Goal: Find contact information: Find contact information

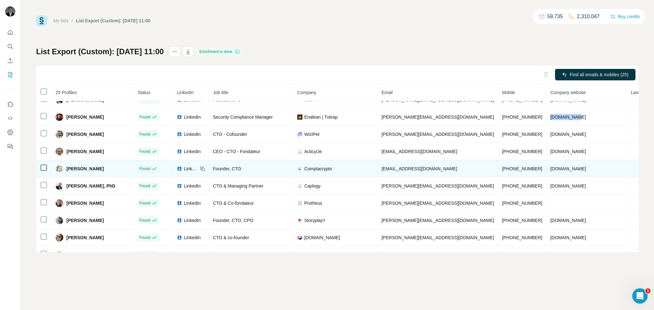
scroll to position [256, 0]
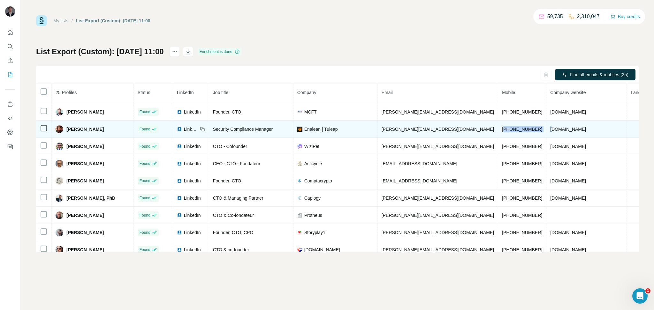
drag, startPoint x: 482, startPoint y: 132, endPoint x: 527, endPoint y: 134, distance: 45.0
click at [527, 134] on tr "[PERSON_NAME] Found LinkedIn Security Compliance Manager Enalean | Tuleap [PERS…" at bounding box center [382, 129] width 693 height 17
click at [498, 134] on td "[PHONE_NUMBER]" at bounding box center [522, 129] width 48 height 17
drag, startPoint x: 488, startPoint y: 134, endPoint x: 514, endPoint y: 136, distance: 26.2
click at [514, 136] on td "[PHONE_NUMBER]" at bounding box center [522, 129] width 48 height 17
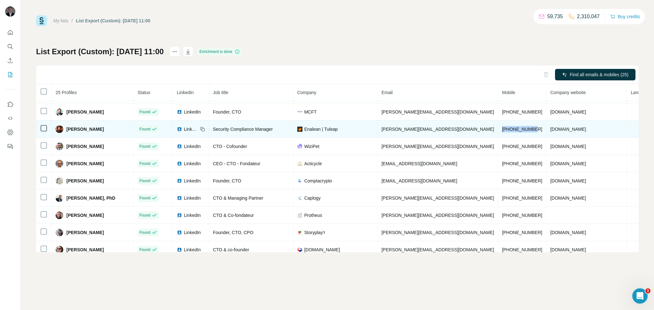
copy span "[PHONE_NUMBER]"
drag, startPoint x: 106, startPoint y: 136, endPoint x: 67, endPoint y: 136, distance: 38.9
click at [67, 133] on div "[PERSON_NAME]" at bounding box center [93, 129] width 74 height 8
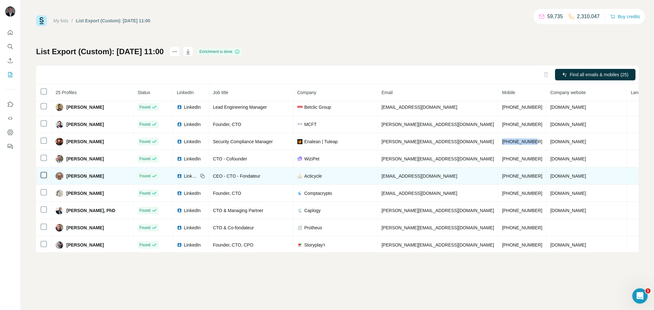
scroll to position [242, 0]
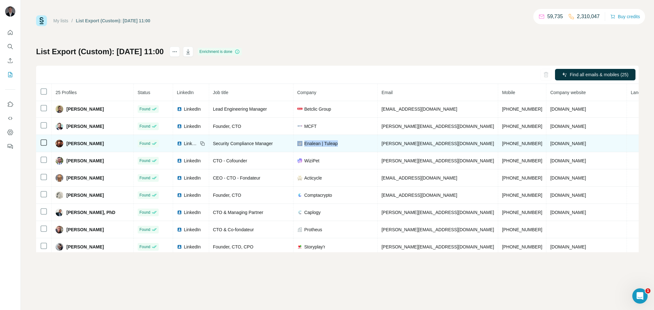
drag, startPoint x: 368, startPoint y: 148, endPoint x: 318, endPoint y: 150, distance: 49.8
click at [318, 147] on div "Enalean | Tuleap" at bounding box center [335, 143] width 76 height 6
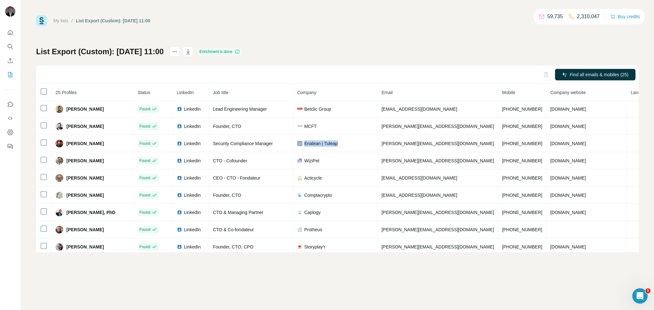
copy div "Enalean | Tuleap"
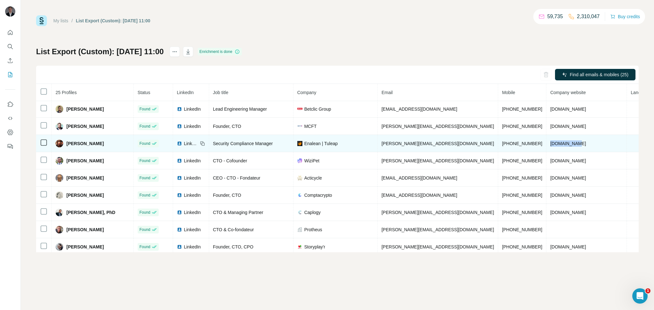
drag, startPoint x: 555, startPoint y: 151, endPoint x: 520, endPoint y: 151, distance: 34.5
click at [546, 151] on td "[DOMAIN_NAME]" at bounding box center [586, 143] width 80 height 17
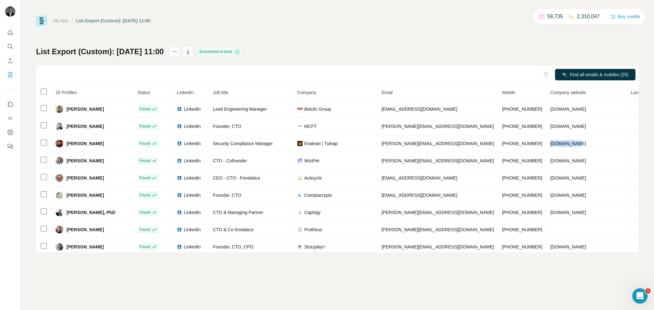
copy span "[DOMAIN_NAME]"
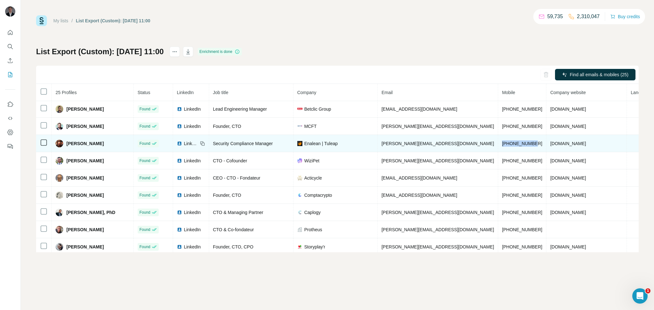
drag, startPoint x: 514, startPoint y: 151, endPoint x: 480, endPoint y: 149, distance: 34.2
click at [498, 149] on td "[PHONE_NUMBER]" at bounding box center [522, 143] width 48 height 17
drag, startPoint x: 551, startPoint y: 150, endPoint x: 517, endPoint y: 150, distance: 33.5
click at [517, 150] on tr "[PERSON_NAME] Found LinkedIn Security Compliance Manager Enalean | Tuleap [PERS…" at bounding box center [382, 143] width 693 height 17
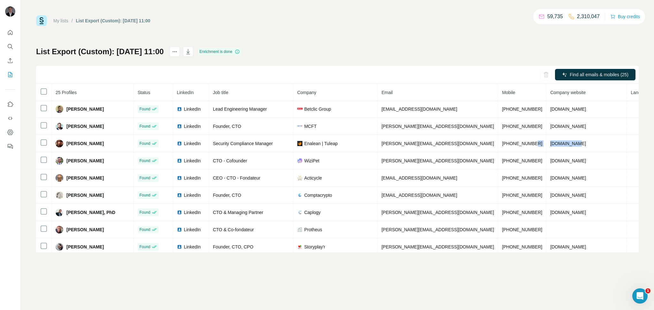
copy tr "[DOMAIN_NAME]"
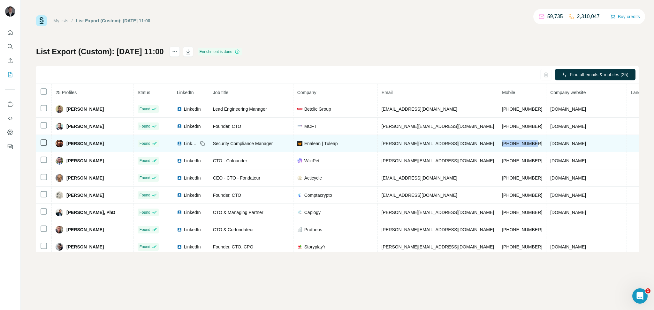
drag, startPoint x: 479, startPoint y: 151, endPoint x: 514, endPoint y: 151, distance: 34.8
click at [514, 151] on td "[PHONE_NUMBER]" at bounding box center [522, 143] width 48 height 17
copy span "[PHONE_NUMBER]"
drag, startPoint x: 358, startPoint y: 150, endPoint x: 386, endPoint y: 150, distance: 28.4
click at [374, 147] on div "Enalean | Tuleap" at bounding box center [335, 143] width 76 height 6
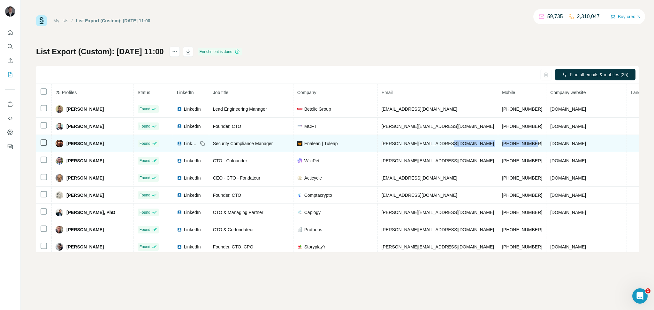
drag, startPoint x: 519, startPoint y: 152, endPoint x: 474, endPoint y: 149, distance: 44.5
click at [474, 149] on tr "[PERSON_NAME] Found LinkedIn Security Compliance Manager Enalean | Tuleap [PERS…" at bounding box center [382, 143] width 693 height 17
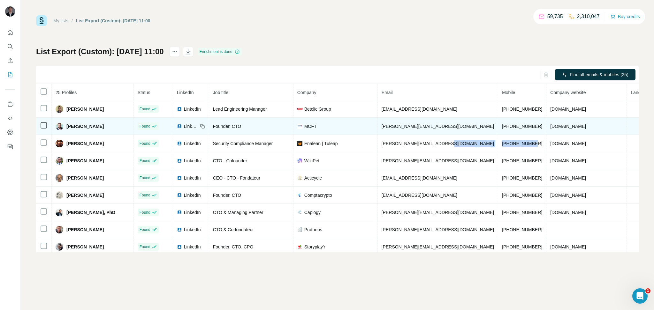
copy tr "[PHONE_NUMBER]"
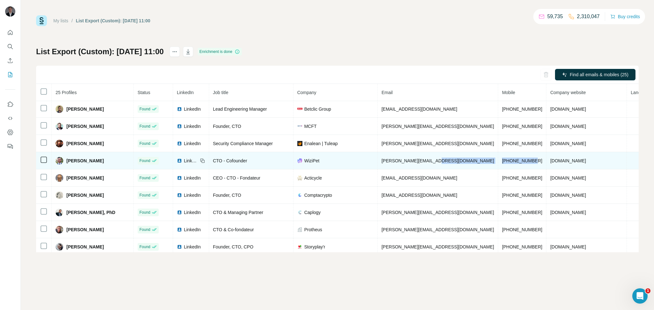
drag, startPoint x: 513, startPoint y: 167, endPoint x: 471, endPoint y: 165, distance: 42.2
click at [471, 165] on tr "[PERSON_NAME] Found LinkedIn CTO - Cofounder WiziPet [PERSON_NAME][EMAIL_ADDRES…" at bounding box center [382, 160] width 693 height 17
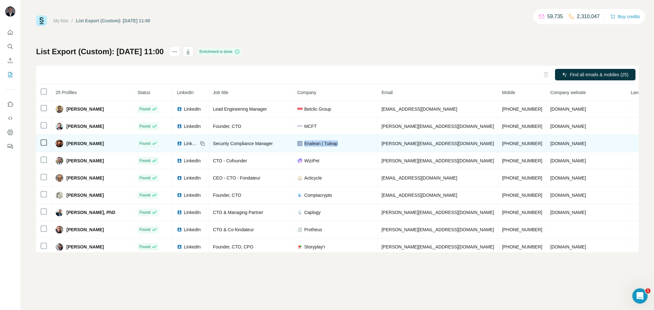
drag, startPoint x: 359, startPoint y: 149, endPoint x: 319, endPoint y: 152, distance: 39.7
click at [319, 147] on div "Enalean | Tuleap" at bounding box center [335, 143] width 76 height 6
copy div "Enalean | Tuleap"
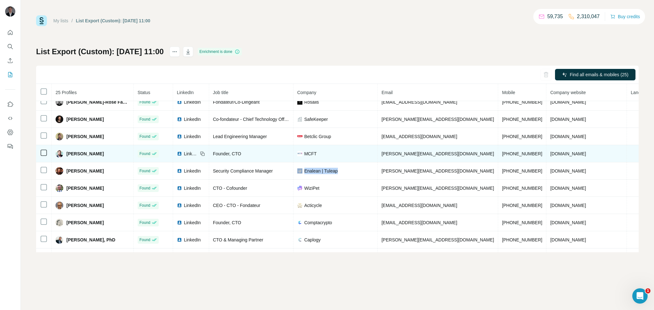
scroll to position [212, 0]
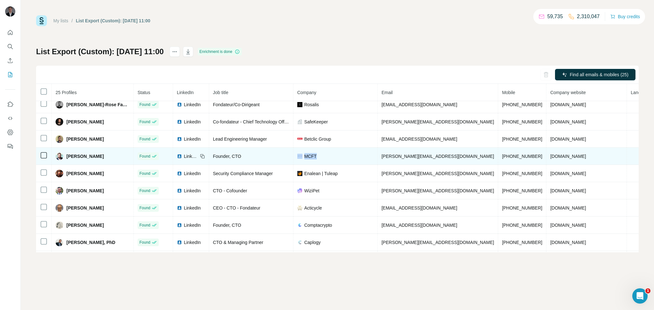
drag, startPoint x: 338, startPoint y: 161, endPoint x: 317, endPoint y: 162, distance: 21.4
click at [317, 160] on div "MCFT" at bounding box center [335, 156] width 76 height 6
drag, startPoint x: 549, startPoint y: 161, endPoint x: 522, endPoint y: 162, distance: 27.5
click at [546, 162] on td "[DOMAIN_NAME]" at bounding box center [586, 156] width 80 height 17
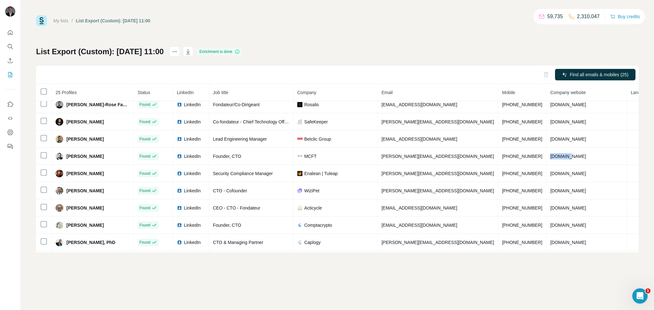
copy span "[DOMAIN_NAME]"
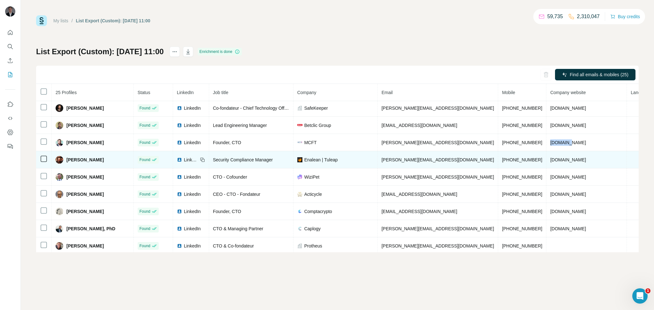
scroll to position [244, 0]
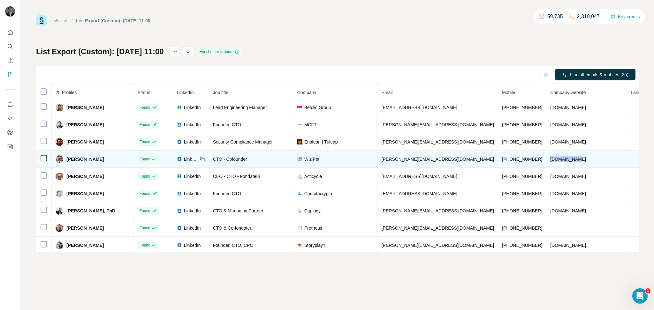
drag, startPoint x: 554, startPoint y: 164, endPoint x: 522, endPoint y: 167, distance: 32.4
click at [546, 167] on td "[DOMAIN_NAME]" at bounding box center [586, 159] width 80 height 17
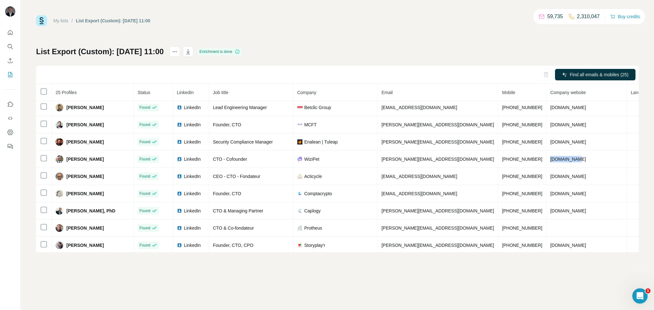
copy span "[DOMAIN_NAME]"
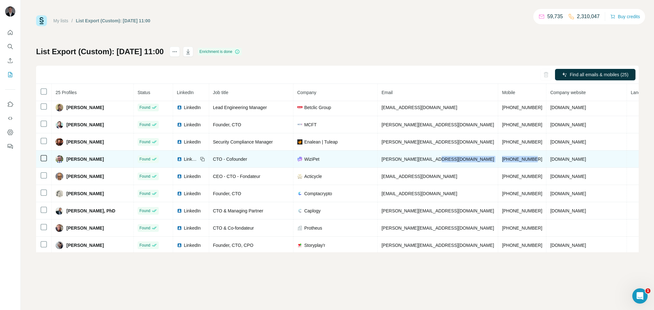
drag, startPoint x: 515, startPoint y: 166, endPoint x: 474, endPoint y: 165, distance: 40.9
click at [474, 165] on tr "[PERSON_NAME] Found LinkedIn CTO - Cofounder WiziPet [PERSON_NAME][EMAIL_ADDRES…" at bounding box center [382, 159] width 693 height 17
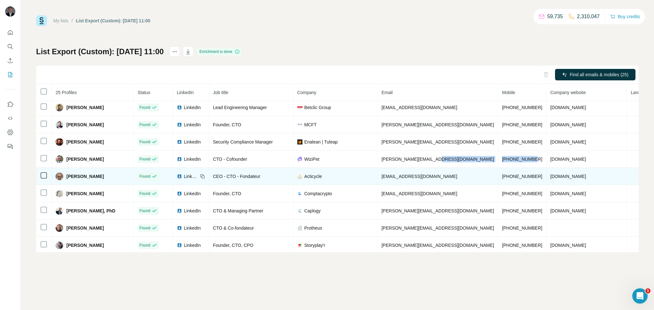
copy tr "[PHONE_NUMBER]"
drag, startPoint x: 513, startPoint y: 184, endPoint x: 476, endPoint y: 184, distance: 37.0
click at [476, 184] on tr "[PERSON_NAME] Found LinkedIn CEO - CTO - Fondateur Acticycle [EMAIL_ADDRESS][DO…" at bounding box center [382, 176] width 693 height 17
click at [502, 179] on span "[PHONE_NUMBER]" at bounding box center [522, 176] width 40 height 5
drag, startPoint x: 480, startPoint y: 182, endPoint x: 517, endPoint y: 184, distance: 36.7
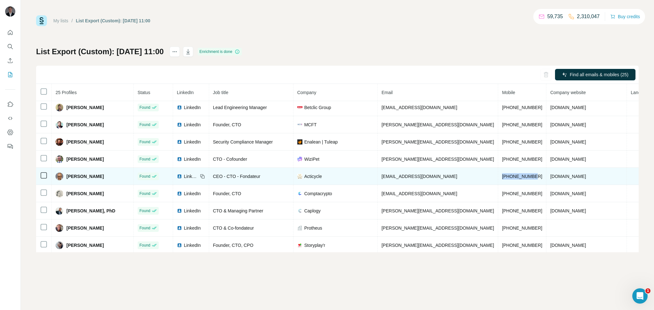
click at [517, 184] on td "[PHONE_NUMBER]" at bounding box center [522, 176] width 48 height 17
drag, startPoint x: 552, startPoint y: 184, endPoint x: 524, endPoint y: 184, distance: 28.4
click at [546, 184] on td "[DOMAIN_NAME]" at bounding box center [586, 176] width 80 height 17
drag, startPoint x: 479, startPoint y: 185, endPoint x: 516, endPoint y: 183, distance: 36.4
click at [516, 183] on td "[PHONE_NUMBER]" at bounding box center [522, 176] width 48 height 17
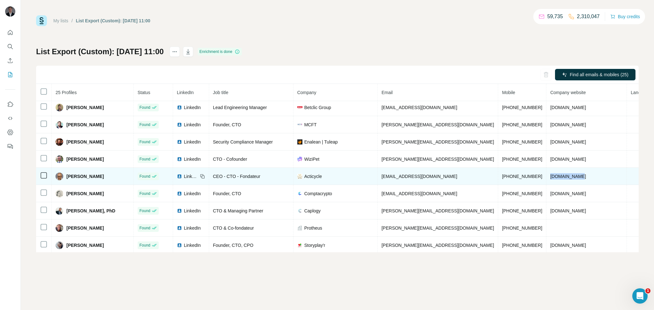
drag, startPoint x: 558, startPoint y: 181, endPoint x: 524, endPoint y: 183, distance: 34.2
click at [546, 183] on td "[DOMAIN_NAME]" at bounding box center [586, 176] width 80 height 17
drag, startPoint x: 515, startPoint y: 183, endPoint x: 475, endPoint y: 183, distance: 39.9
click at [475, 183] on tr "[PERSON_NAME] Found LinkedIn CEO - CTO - Fondateur Acticycle [EMAIL_ADDRESS][DO…" at bounding box center [382, 176] width 693 height 17
drag, startPoint x: 560, startPoint y: 184, endPoint x: 521, endPoint y: 185, distance: 39.6
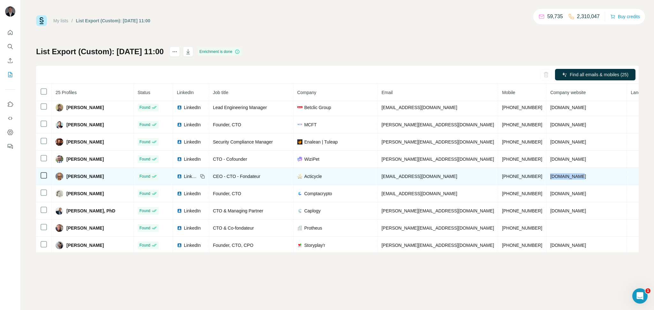
click at [546, 185] on td "[DOMAIN_NAME]" at bounding box center [586, 176] width 80 height 17
drag, startPoint x: 349, startPoint y: 187, endPoint x: 321, endPoint y: 185, distance: 28.1
click at [321, 185] on td "Acticycle" at bounding box center [335, 176] width 84 height 17
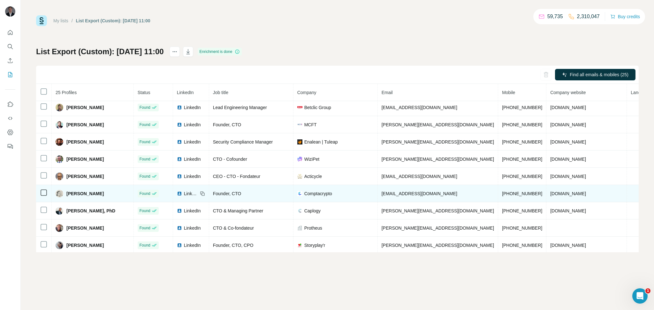
click at [332, 197] on span "Comptacrypto" at bounding box center [318, 194] width 28 height 6
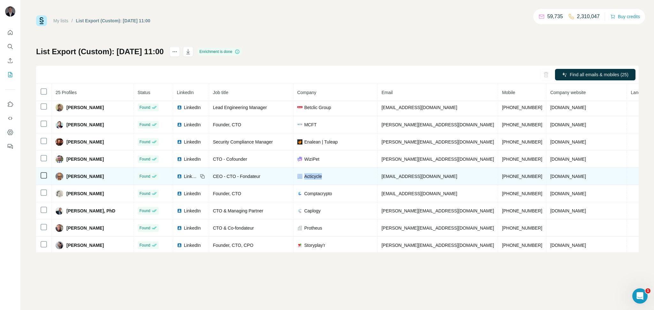
drag, startPoint x: 343, startPoint y: 186, endPoint x: 314, endPoint y: 184, distance: 29.1
click at [314, 180] on div "Acticycle" at bounding box center [335, 176] width 76 height 6
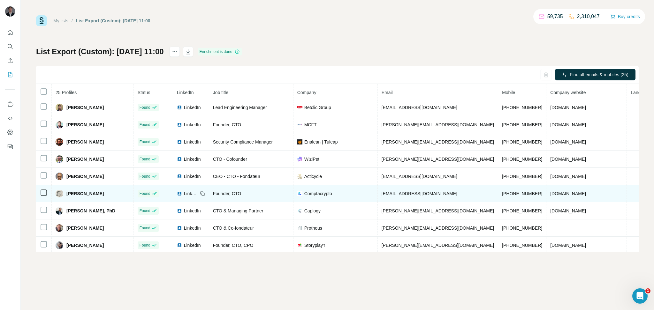
click at [332, 197] on span "Comptacrypto" at bounding box center [318, 194] width 28 height 6
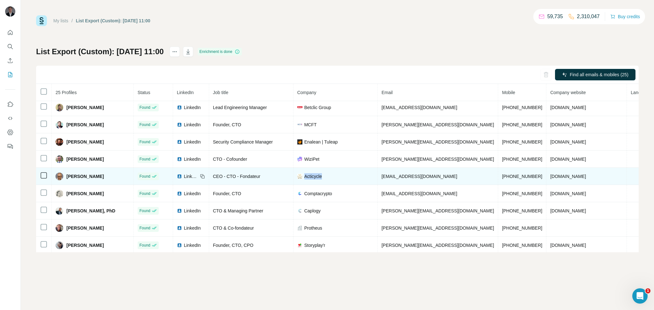
drag, startPoint x: 343, startPoint y: 181, endPoint x: 322, endPoint y: 184, distance: 20.9
click at [322, 180] on div "Acticycle" at bounding box center [335, 176] width 76 height 6
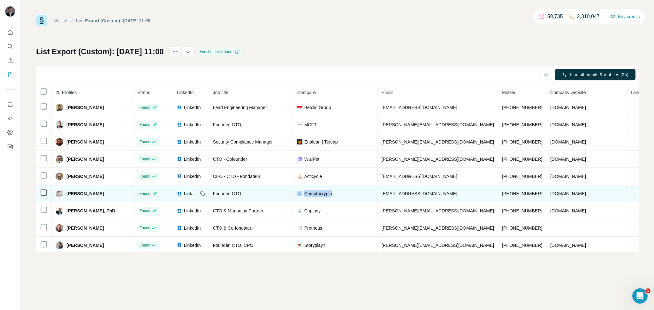
drag, startPoint x: 357, startPoint y: 202, endPoint x: 317, endPoint y: 199, distance: 40.0
click at [317, 197] on div "Comptacrypto" at bounding box center [335, 194] width 76 height 6
drag, startPoint x: 569, startPoint y: 201, endPoint x: 522, endPoint y: 201, distance: 47.2
click at [546, 201] on td "[DOMAIN_NAME]" at bounding box center [586, 193] width 80 height 17
drag, startPoint x: 114, startPoint y: 198, endPoint x: 65, endPoint y: 201, distance: 48.9
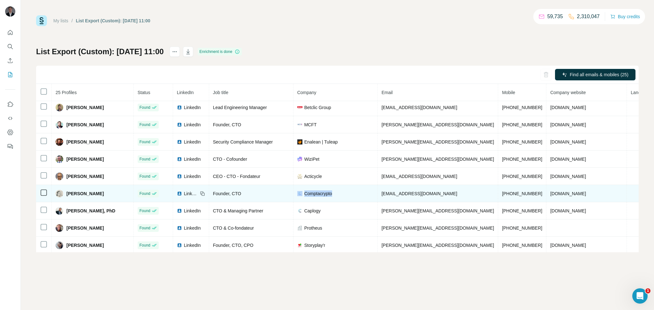
click at [65, 198] on div "[PERSON_NAME]" at bounding box center [93, 194] width 74 height 8
drag, startPoint x: 571, startPoint y: 198, endPoint x: 524, endPoint y: 203, distance: 47.2
click at [524, 202] on tr "[PERSON_NAME] Found LinkedIn Founder, CTO Comptacrypto [EMAIL_ADDRESS][DOMAIN_N…" at bounding box center [382, 193] width 693 height 17
drag, startPoint x: 514, startPoint y: 201, endPoint x: 469, endPoint y: 205, distance: 44.8
click at [469, 202] on tr "[PERSON_NAME] Found LinkedIn Founder, CTO Comptacrypto [EMAIL_ADDRESS][DOMAIN_N…" at bounding box center [382, 193] width 693 height 17
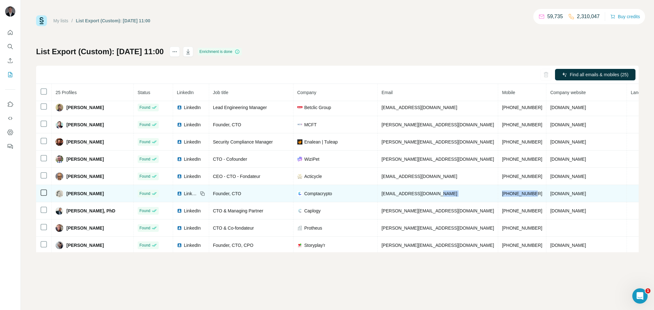
click at [502, 196] on span "[PHONE_NUMBER]" at bounding box center [522, 193] width 40 height 5
drag, startPoint x: 481, startPoint y: 201, endPoint x: 508, endPoint y: 202, distance: 26.5
click at [508, 196] on span "[PHONE_NUMBER]" at bounding box center [522, 193] width 40 height 5
drag, startPoint x: 355, startPoint y: 200, endPoint x: 321, endPoint y: 201, distance: 34.2
click at [321, 197] on div "Comptacrypto" at bounding box center [335, 194] width 76 height 6
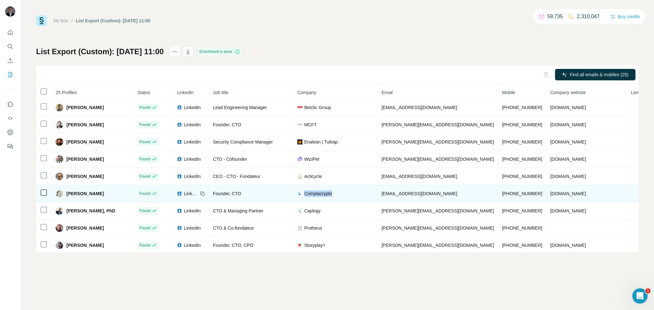
drag, startPoint x: 114, startPoint y: 203, endPoint x: 65, endPoint y: 200, distance: 48.6
click at [65, 198] on div "[PERSON_NAME]" at bounding box center [93, 194] width 74 height 8
drag, startPoint x: 268, startPoint y: 201, endPoint x: 213, endPoint y: 198, distance: 55.0
click at [213, 198] on tr "[PERSON_NAME] Found LinkedIn Founder, CTO Comptacrypto [EMAIL_ADDRESS][DOMAIN_N…" at bounding box center [382, 193] width 693 height 17
drag, startPoint x: 458, startPoint y: 201, endPoint x: 395, endPoint y: 202, distance: 63.5
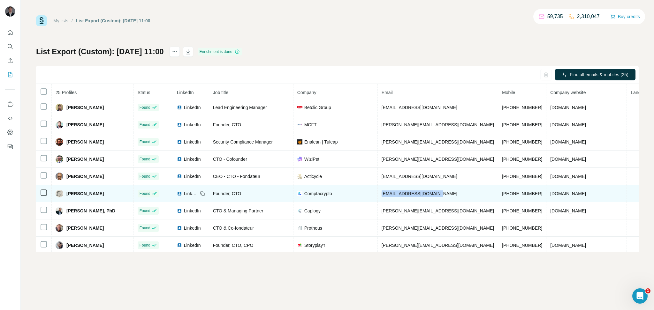
click at [395, 202] on td "[EMAIL_ADDRESS][DOMAIN_NAME]" at bounding box center [438, 193] width 120 height 17
drag, startPoint x: 514, startPoint y: 198, endPoint x: 476, endPoint y: 200, distance: 38.0
click at [498, 200] on td "[PHONE_NUMBER]" at bounding box center [522, 193] width 48 height 17
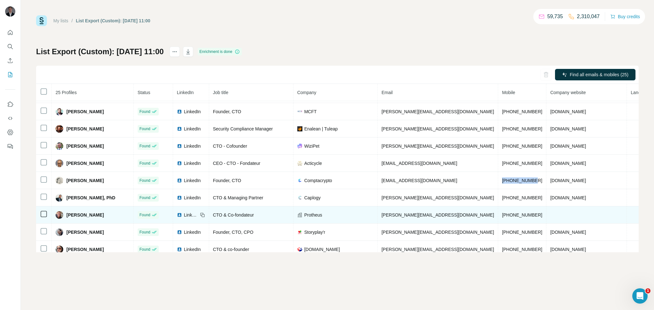
scroll to position [257, 0]
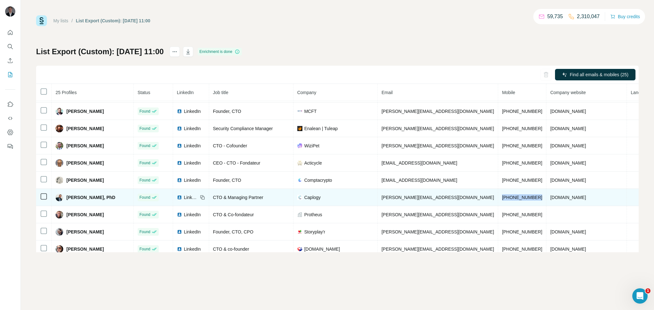
drag, startPoint x: 479, startPoint y: 204, endPoint x: 524, endPoint y: 205, distance: 44.4
click at [524, 205] on tr "[PERSON_NAME], PhD Found LinkedIn CTO & Managing Partner Caplogy [PERSON_NAME][…" at bounding box center [382, 197] width 693 height 17
drag, startPoint x: 338, startPoint y: 206, endPoint x: 319, endPoint y: 208, distance: 19.0
click at [319, 201] on div "Caplogy" at bounding box center [335, 197] width 76 height 6
click at [345, 201] on div "Caplogy" at bounding box center [335, 197] width 76 height 6
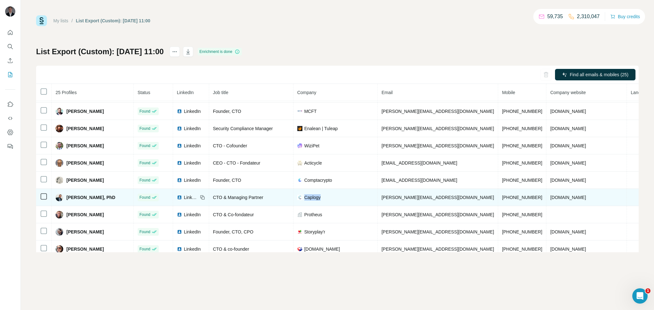
drag, startPoint x: 344, startPoint y: 204, endPoint x: 321, endPoint y: 204, distance: 23.0
click at [321, 201] on div "Caplogy" at bounding box center [335, 197] width 76 height 6
drag, startPoint x: 558, startPoint y: 204, endPoint x: 521, endPoint y: 203, distance: 36.7
click at [546, 203] on td "[DOMAIN_NAME]" at bounding box center [586, 197] width 80 height 17
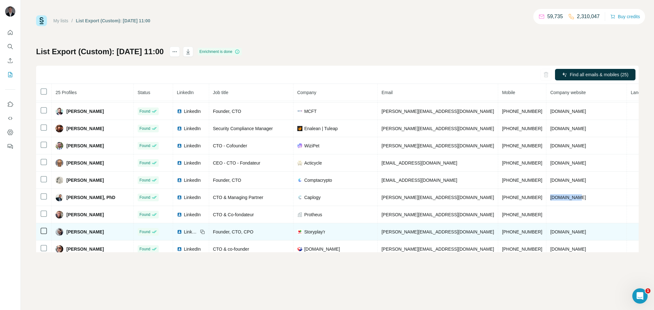
drag, startPoint x: 565, startPoint y: 240, endPoint x: 517, endPoint y: 243, distance: 48.3
click at [517, 241] on tr "[PERSON_NAME] Found LinkedIn Founder, CTO, CPO Storyplay'r [PERSON_NAME][EMAIL_…" at bounding box center [382, 231] width 693 height 17
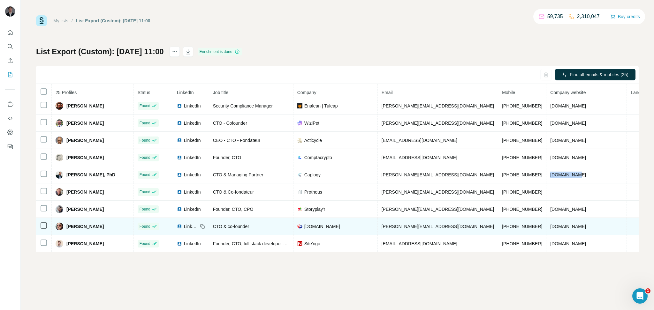
scroll to position [289, 0]
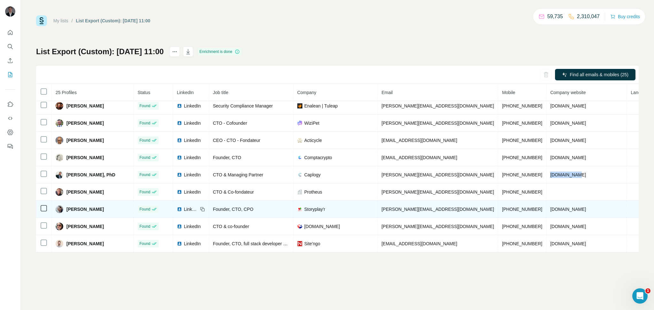
click at [561, 210] on td "[DOMAIN_NAME]" at bounding box center [586, 209] width 80 height 17
drag, startPoint x: 561, startPoint y: 209, endPoint x: 522, endPoint y: 207, distance: 39.3
click at [546, 207] on td "[DOMAIN_NAME]" at bounding box center [586, 209] width 80 height 17
drag, startPoint x: 516, startPoint y: 209, endPoint x: 481, endPoint y: 208, distance: 35.5
click at [498, 208] on td "[PHONE_NUMBER]" at bounding box center [522, 209] width 48 height 17
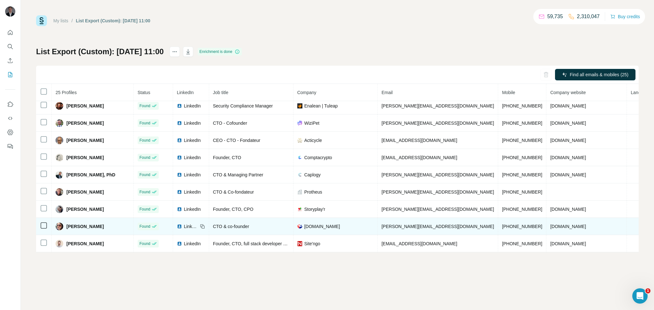
drag, startPoint x: 75, startPoint y: 224, endPoint x: 105, endPoint y: 229, distance: 30.1
click at [110, 230] on td "[PERSON_NAME]" at bounding box center [93, 226] width 82 height 17
drag, startPoint x: 105, startPoint y: 229, endPoint x: 72, endPoint y: 228, distance: 33.5
click at [72, 228] on div "[PERSON_NAME]" at bounding box center [93, 227] width 74 height 8
drag, startPoint x: 555, startPoint y: 223, endPoint x: 524, endPoint y: 228, distance: 32.3
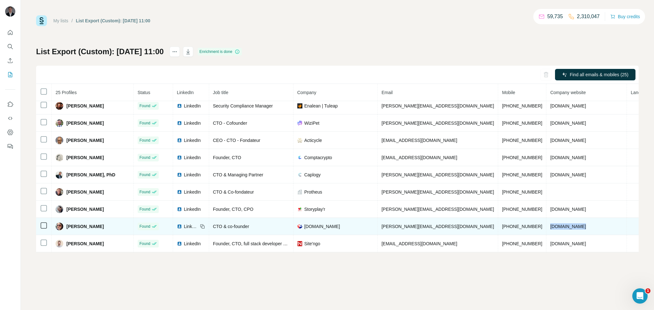
click at [546, 228] on td "[DOMAIN_NAME]" at bounding box center [586, 226] width 80 height 17
drag, startPoint x: 513, startPoint y: 226, endPoint x: 476, endPoint y: 226, distance: 37.4
click at [476, 226] on tr "[PERSON_NAME] Found LinkedIn CTO & co-founder [DOMAIN_NAME] [PERSON_NAME][EMAIL…" at bounding box center [382, 226] width 693 height 17
drag, startPoint x: 398, startPoint y: 227, endPoint x: 463, endPoint y: 223, distance: 64.9
click at [463, 223] on td "[PERSON_NAME][EMAIL_ADDRESS][DOMAIN_NAME]" at bounding box center [438, 226] width 120 height 17
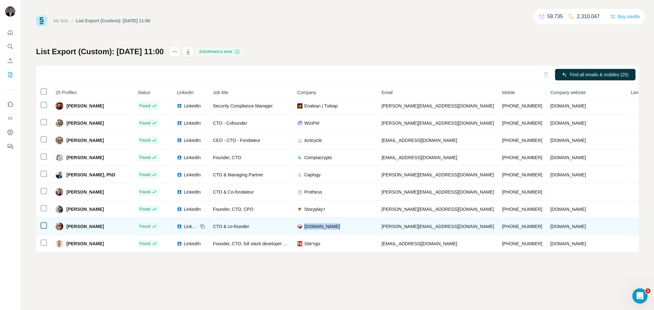
drag, startPoint x: 358, startPoint y: 224, endPoint x: 322, endPoint y: 223, distance: 35.8
click at [322, 223] on div "[DOMAIN_NAME]" at bounding box center [335, 226] width 76 height 6
drag, startPoint x: 396, startPoint y: 224, endPoint x: 455, endPoint y: 221, distance: 58.5
click at [455, 221] on td "[PERSON_NAME][EMAIL_ADDRESS][DOMAIN_NAME]" at bounding box center [438, 226] width 120 height 17
drag, startPoint x: 481, startPoint y: 227, endPoint x: 517, endPoint y: 225, distance: 36.1
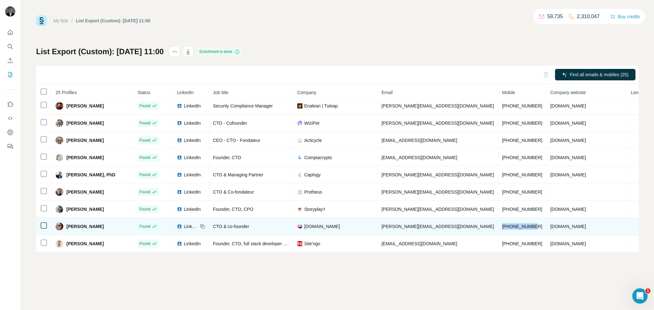
click at [517, 225] on td "[PHONE_NUMBER]" at bounding box center [522, 226] width 48 height 17
drag, startPoint x: 354, startPoint y: 229, endPoint x: 310, endPoint y: 228, distance: 44.7
click at [310, 228] on td "[DOMAIN_NAME]" at bounding box center [335, 226] width 84 height 17
drag, startPoint x: 480, startPoint y: 224, endPoint x: 515, endPoint y: 224, distance: 35.1
click at [515, 224] on td "[PHONE_NUMBER]" at bounding box center [522, 226] width 48 height 17
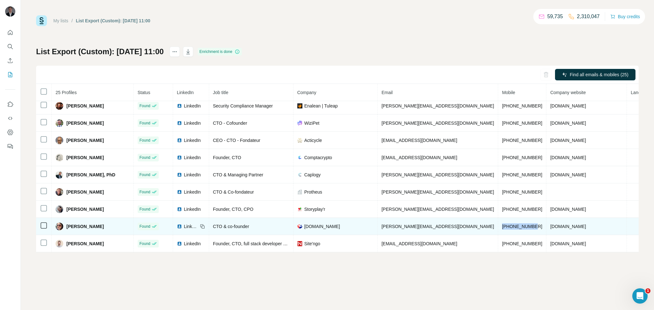
drag, startPoint x: 105, startPoint y: 225, endPoint x: 68, endPoint y: 225, distance: 37.7
click at [68, 225] on div "[PERSON_NAME]" at bounding box center [93, 227] width 74 height 8
drag, startPoint x: 520, startPoint y: 229, endPoint x: 67, endPoint y: 226, distance: 452.7
click at [67, 226] on tr "[PERSON_NAME] Found LinkedIn CTO & co-founder [DOMAIN_NAME] [PERSON_NAME][EMAIL…" at bounding box center [382, 226] width 693 height 17
click at [366, 226] on div "[DOMAIN_NAME]" at bounding box center [335, 226] width 76 height 6
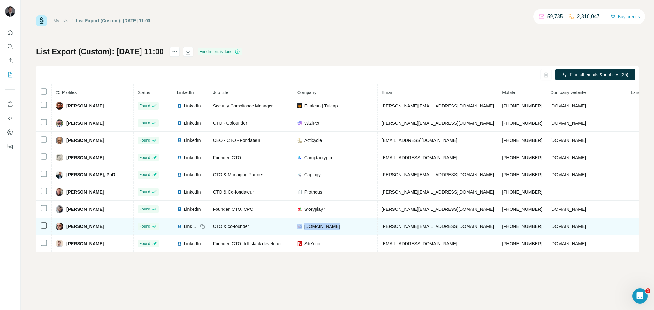
drag, startPoint x: 353, startPoint y: 226, endPoint x: 312, endPoint y: 224, distance: 41.2
click at [312, 224] on td "[DOMAIN_NAME]" at bounding box center [335, 226] width 84 height 17
drag, startPoint x: 104, startPoint y: 227, endPoint x: 68, endPoint y: 224, distance: 36.8
click at [68, 224] on div "[PERSON_NAME]" at bounding box center [93, 227] width 74 height 8
drag, startPoint x: 511, startPoint y: 224, endPoint x: 466, endPoint y: 224, distance: 45.0
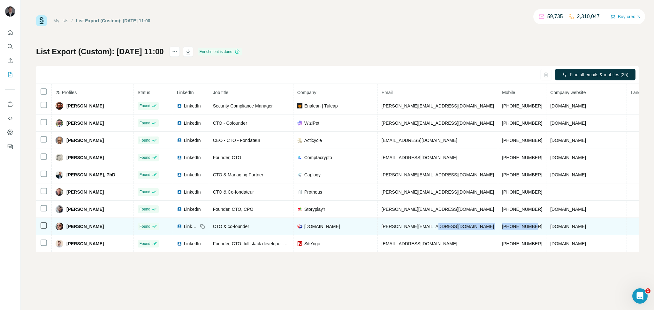
click at [466, 224] on tr "[PERSON_NAME] Found LinkedIn CTO & co-founder [DOMAIN_NAME] [PERSON_NAME][EMAIL…" at bounding box center [382, 226] width 693 height 17
drag, startPoint x: 104, startPoint y: 228, endPoint x: 63, endPoint y: 226, distance: 41.2
click at [63, 226] on div "[PERSON_NAME]" at bounding box center [93, 227] width 74 height 8
drag, startPoint x: 454, startPoint y: 227, endPoint x: 388, endPoint y: 227, distance: 66.7
click at [388, 227] on tr "[PERSON_NAME] Found LinkedIn CTO & co-founder [DOMAIN_NAME] [PERSON_NAME][EMAIL…" at bounding box center [382, 226] width 693 height 17
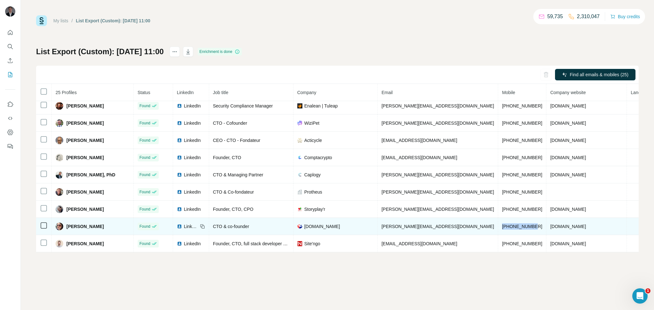
drag, startPoint x: 481, startPoint y: 223, endPoint x: 518, endPoint y: 221, distance: 37.8
click at [518, 221] on td "[PHONE_NUMBER]" at bounding box center [522, 226] width 48 height 17
drag, startPoint x: 106, startPoint y: 226, endPoint x: 61, endPoint y: 223, distance: 44.8
click at [61, 223] on div "[PERSON_NAME]" at bounding box center [93, 227] width 74 height 8
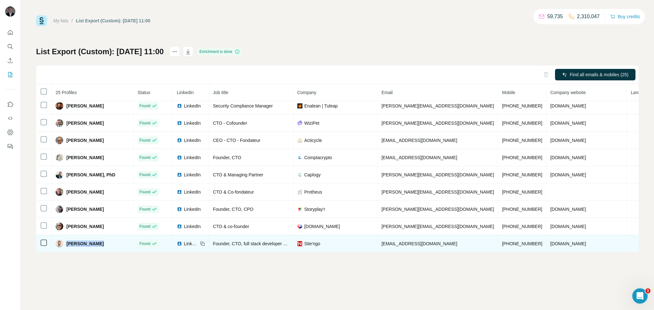
drag, startPoint x: 106, startPoint y: 242, endPoint x: 68, endPoint y: 243, distance: 37.4
click at [68, 243] on div "[PERSON_NAME]" at bounding box center [93, 244] width 74 height 8
click at [342, 245] on div "Site'ngo" at bounding box center [335, 244] width 76 height 6
drag, startPoint x: 552, startPoint y: 242, endPoint x: 523, endPoint y: 240, distance: 29.8
click at [546, 240] on td "[DOMAIN_NAME]" at bounding box center [586, 243] width 80 height 17
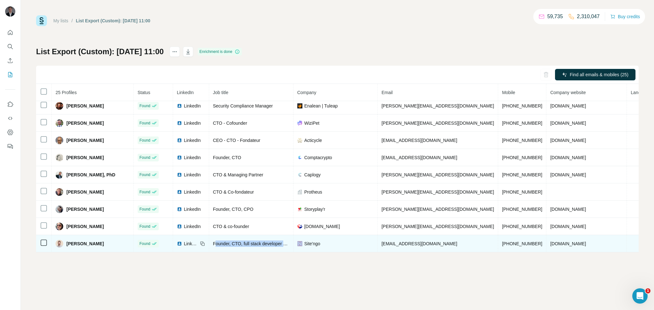
drag, startPoint x: 232, startPoint y: 243, endPoint x: 317, endPoint y: 238, distance: 85.0
click at [317, 238] on tr "[PERSON_NAME] Found LinkedIn Founder, CTO, full stack developer PHP/TYPO3 Site'…" at bounding box center [382, 243] width 693 height 17
click at [359, 241] on div "Site'ngo" at bounding box center [335, 244] width 76 height 6
click at [446, 238] on td "[EMAIL_ADDRESS][DOMAIN_NAME]" at bounding box center [438, 243] width 120 height 17
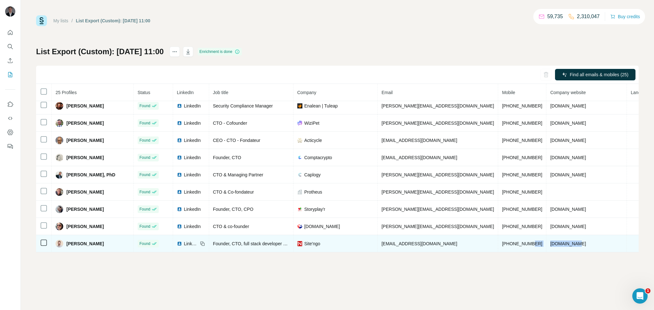
drag, startPoint x: 549, startPoint y: 243, endPoint x: 511, endPoint y: 247, distance: 38.2
click at [511, 247] on tr "[PERSON_NAME] Found LinkedIn Founder, CTO, full stack developer PHP/TYPO3 Site'…" at bounding box center [382, 243] width 693 height 17
drag, startPoint x: 383, startPoint y: 250, endPoint x: 412, endPoint y: 247, distance: 29.5
click at [412, 247] on tr "[PERSON_NAME] Found LinkedIn Founder, CTO, full stack developer PHP/TYPO3 Site'…" at bounding box center [382, 243] width 693 height 17
click at [447, 244] on td "[EMAIL_ADDRESS][DOMAIN_NAME]" at bounding box center [438, 243] width 120 height 17
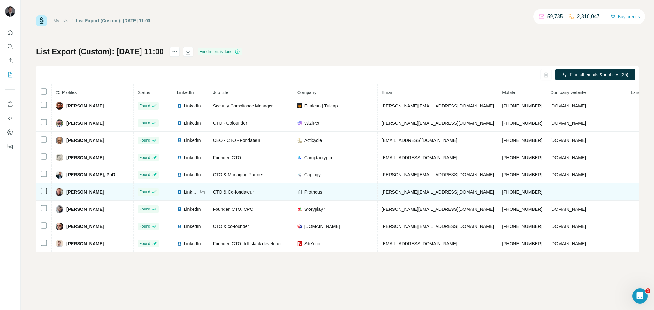
scroll to position [289, 0]
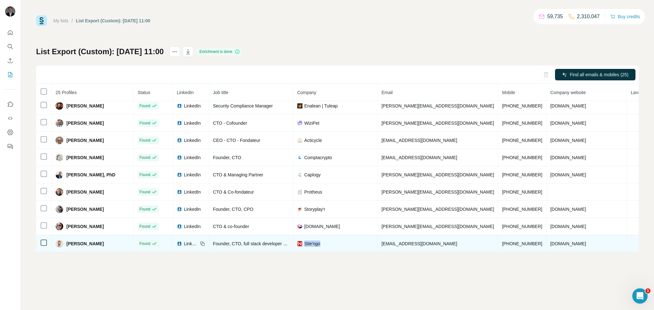
drag, startPoint x: 344, startPoint y: 244, endPoint x: 320, endPoint y: 245, distance: 24.3
click at [320, 245] on div "Site'ngo" at bounding box center [335, 244] width 76 height 6
drag, startPoint x: 516, startPoint y: 244, endPoint x: 481, endPoint y: 244, distance: 34.8
click at [498, 244] on td "[PHONE_NUMBER]" at bounding box center [522, 243] width 48 height 17
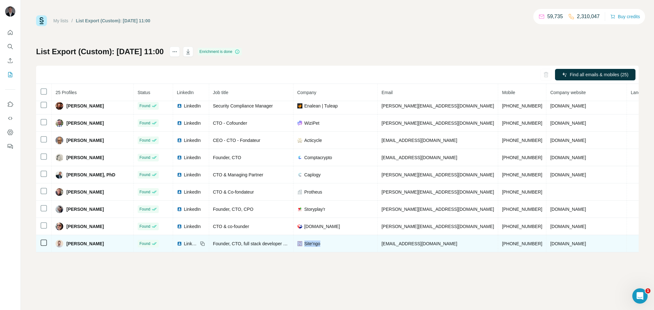
drag, startPoint x: 341, startPoint y: 246, endPoint x: 320, endPoint y: 246, distance: 21.1
click at [320, 246] on div "Site'ngo" at bounding box center [335, 244] width 76 height 6
drag, startPoint x: 111, startPoint y: 243, endPoint x: 65, endPoint y: 244, distance: 46.3
click at [65, 244] on div "[PERSON_NAME]" at bounding box center [93, 244] width 74 height 8
drag, startPoint x: 480, startPoint y: 243, endPoint x: 517, endPoint y: 240, distance: 36.5
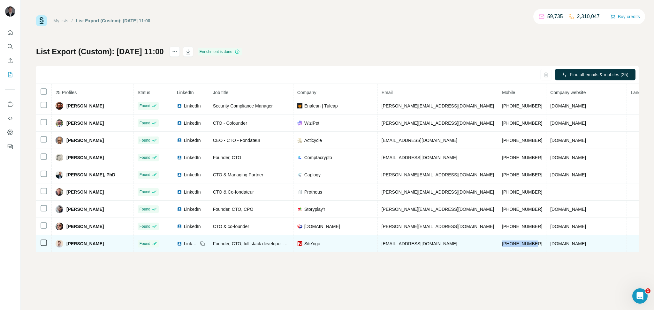
click at [517, 240] on td "[PHONE_NUMBER]" at bounding box center [522, 243] width 48 height 17
drag, startPoint x: 443, startPoint y: 245, endPoint x: 396, endPoint y: 241, distance: 47.5
click at [396, 241] on td "[EMAIL_ADDRESS][DOMAIN_NAME]" at bounding box center [438, 243] width 120 height 17
drag, startPoint x: 346, startPoint y: 246, endPoint x: 321, endPoint y: 245, distance: 24.6
click at [321, 245] on div "Site'ngo" at bounding box center [335, 244] width 76 height 6
